Goal: Task Accomplishment & Management: Manage account settings

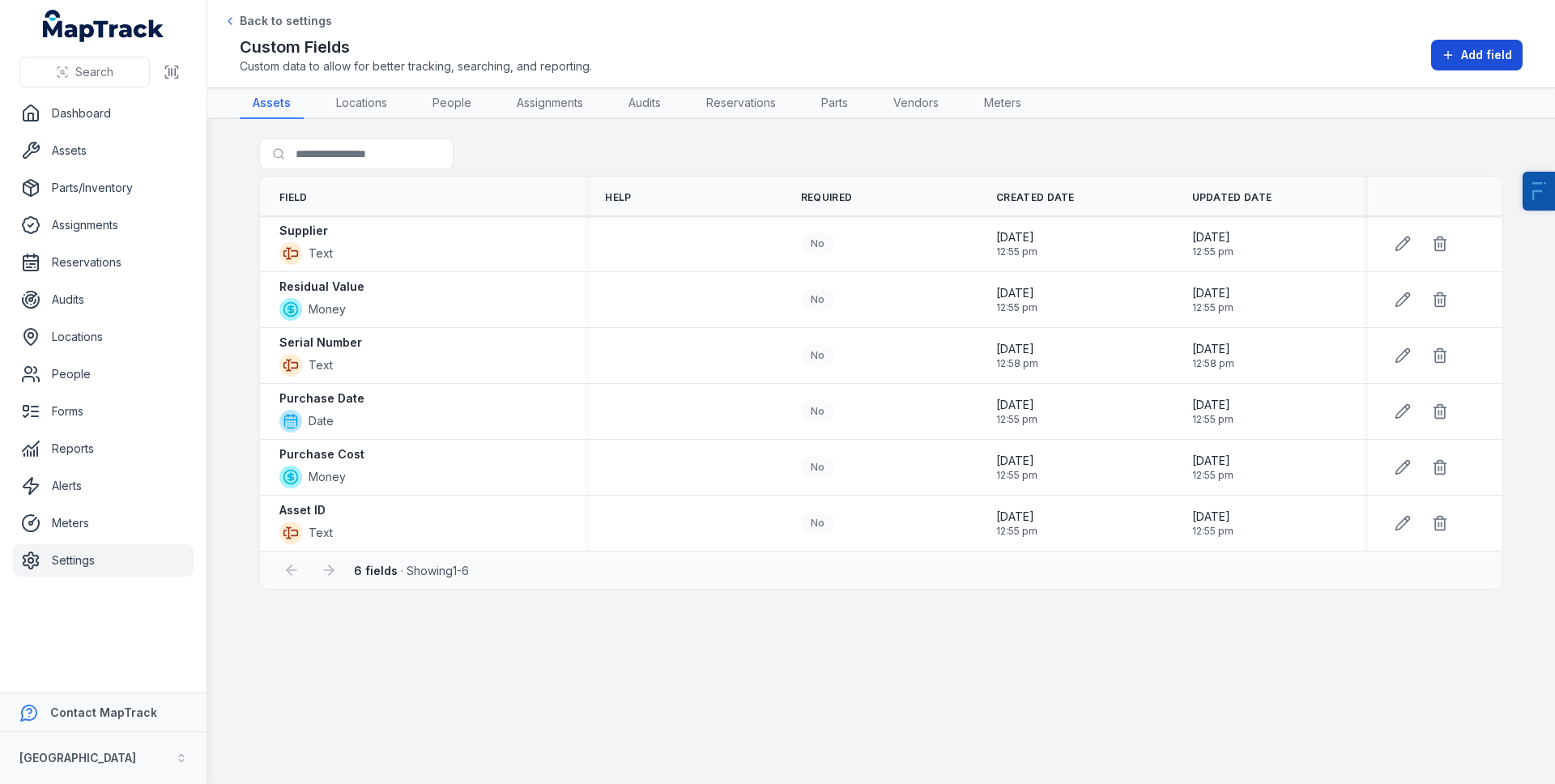
click at [1453, 65] on button "Add field" at bounding box center [1476, 55] width 91 height 30
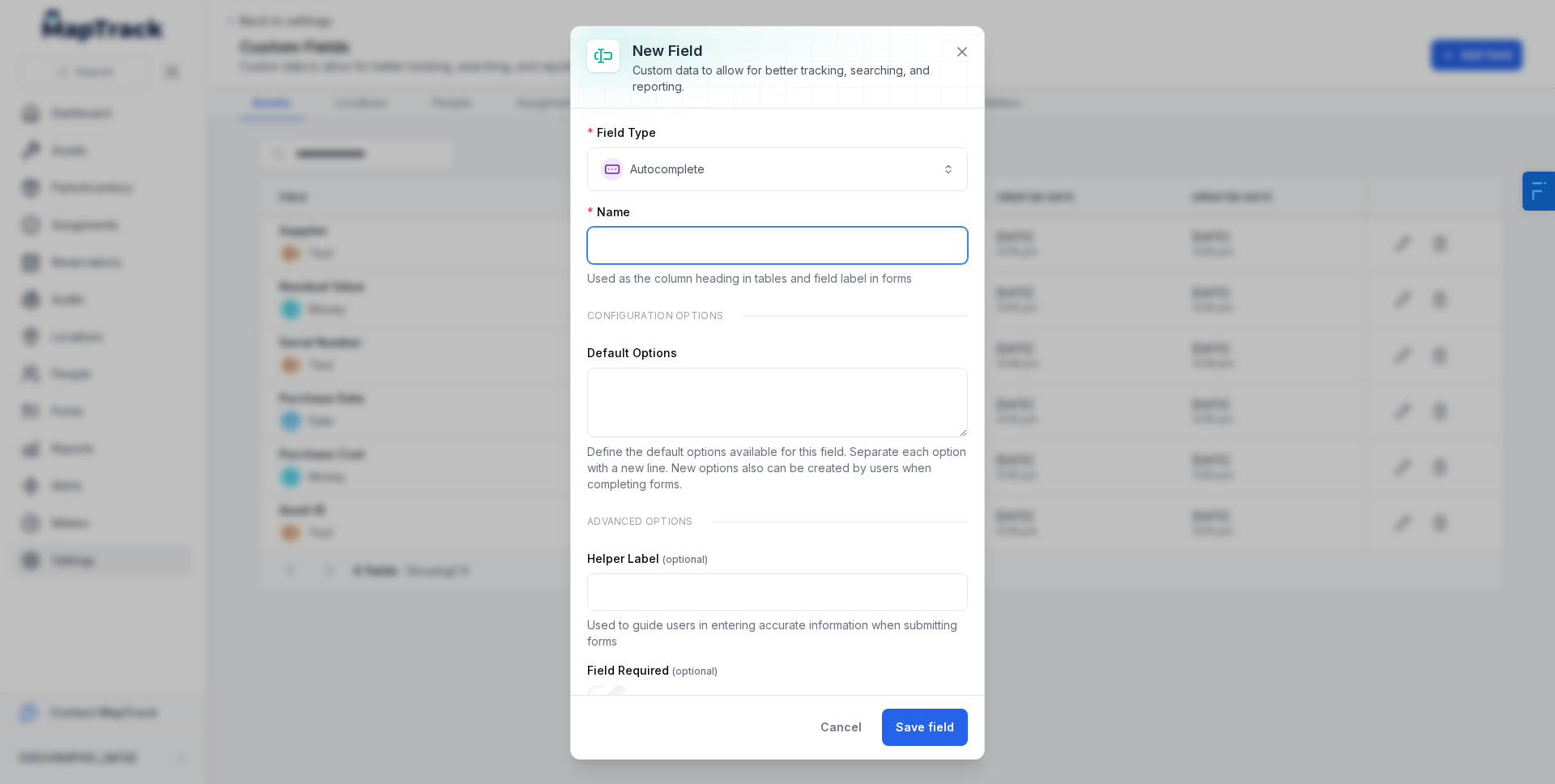
click at [665, 249] on input ":r8:-form-item-label" at bounding box center [778, 245] width 381 height 37
type input "****"
click at [950, 733] on button "Save field" at bounding box center [924, 727] width 85 height 37
